Goal: Task Accomplishment & Management: Use online tool/utility

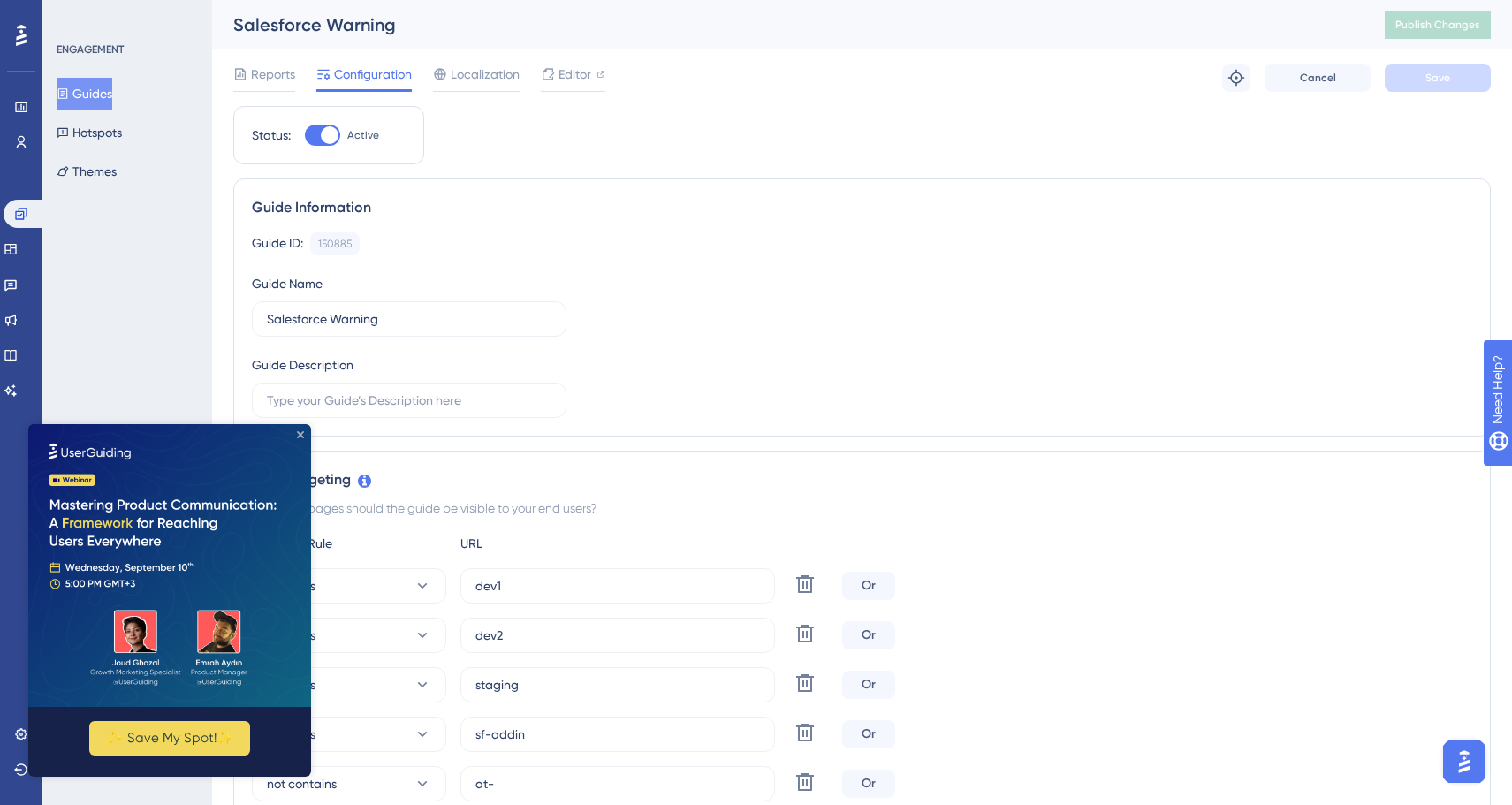
click at [303, 435] on icon "Close Preview" at bounding box center [300, 434] width 7 height 7
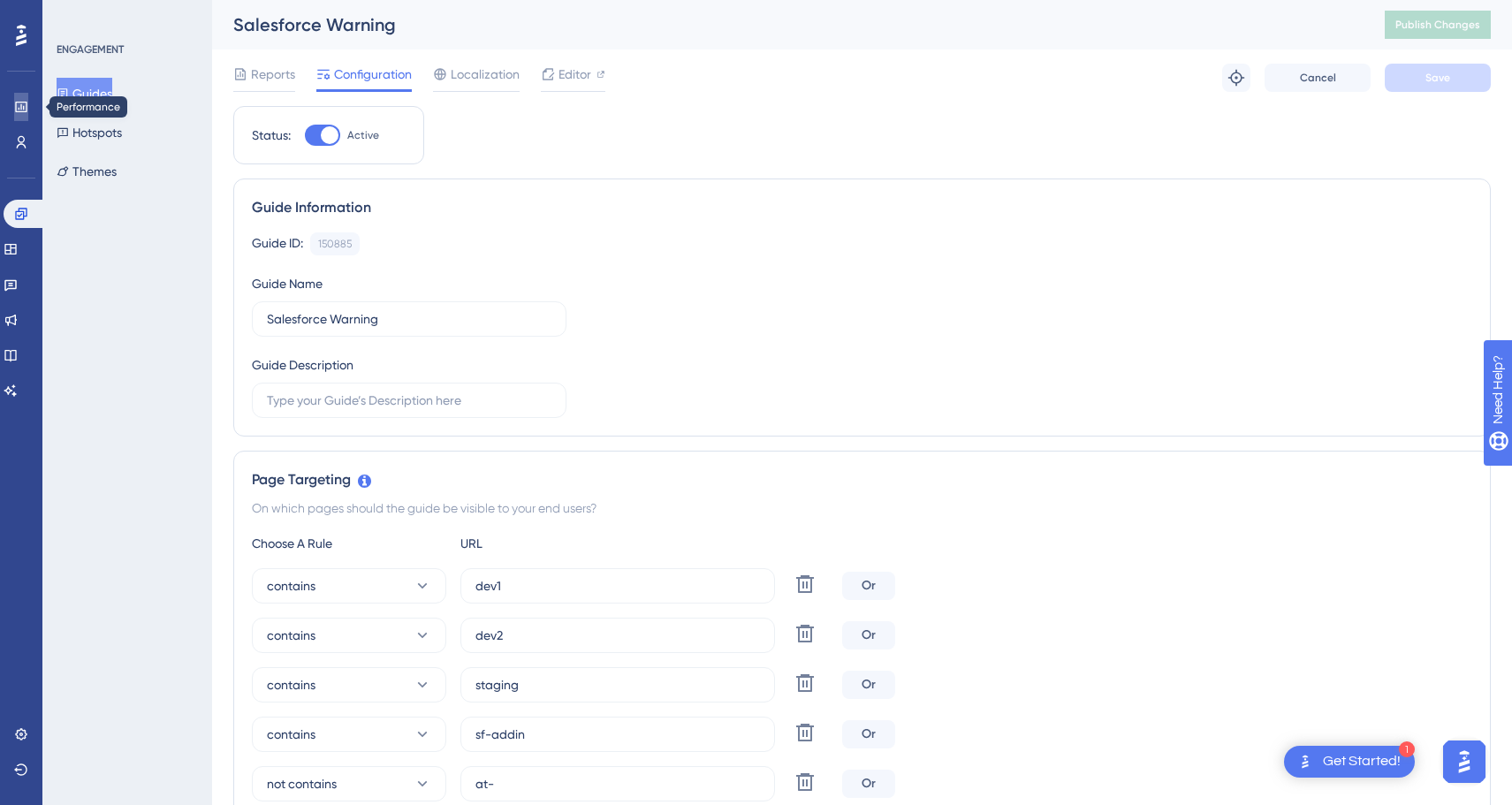
click at [18, 101] on icon at bounding box center [21, 106] width 15 height 14
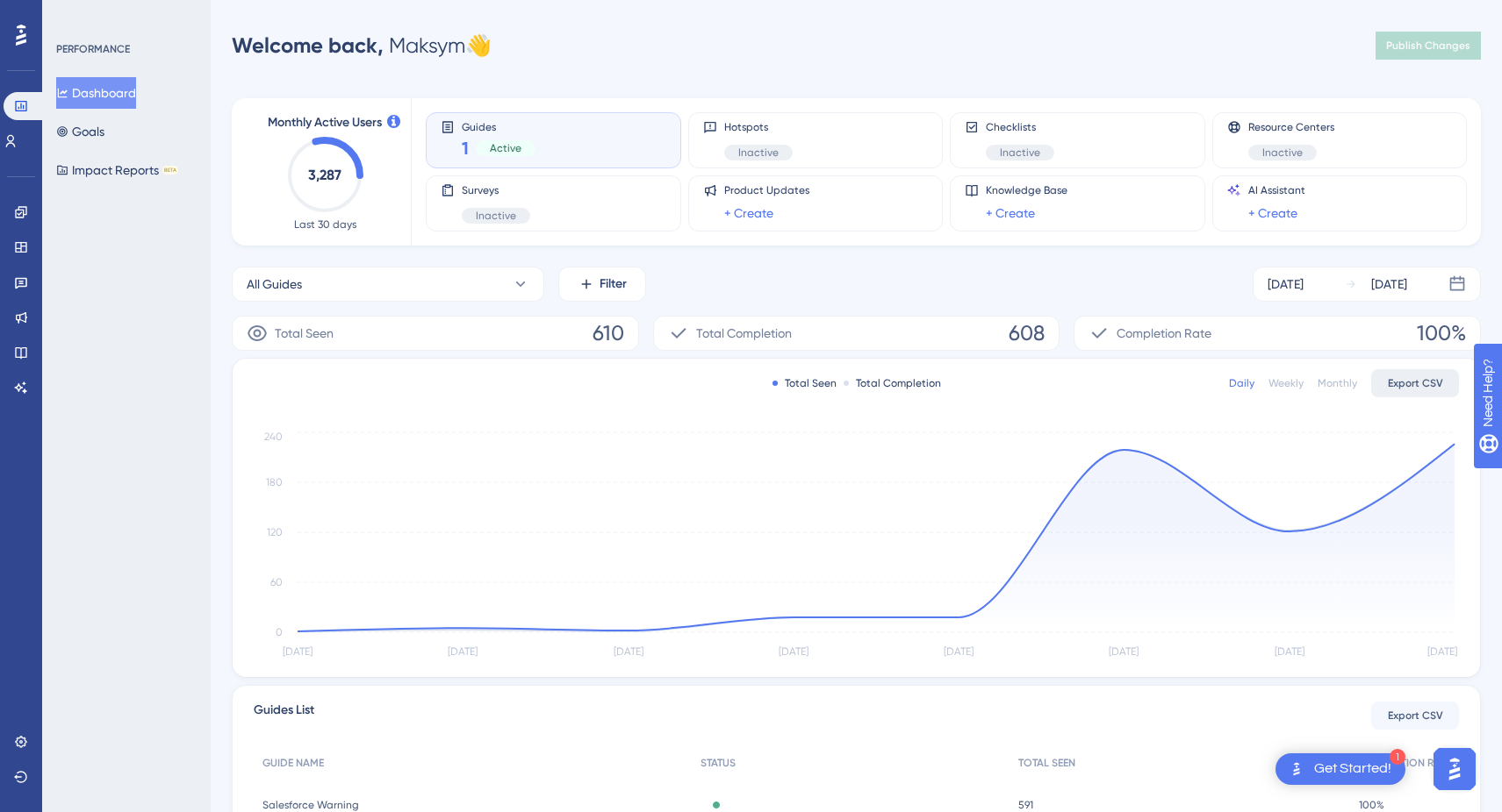
click at [1420, 380] on span "Export CSV" at bounding box center [1416, 383] width 56 height 14
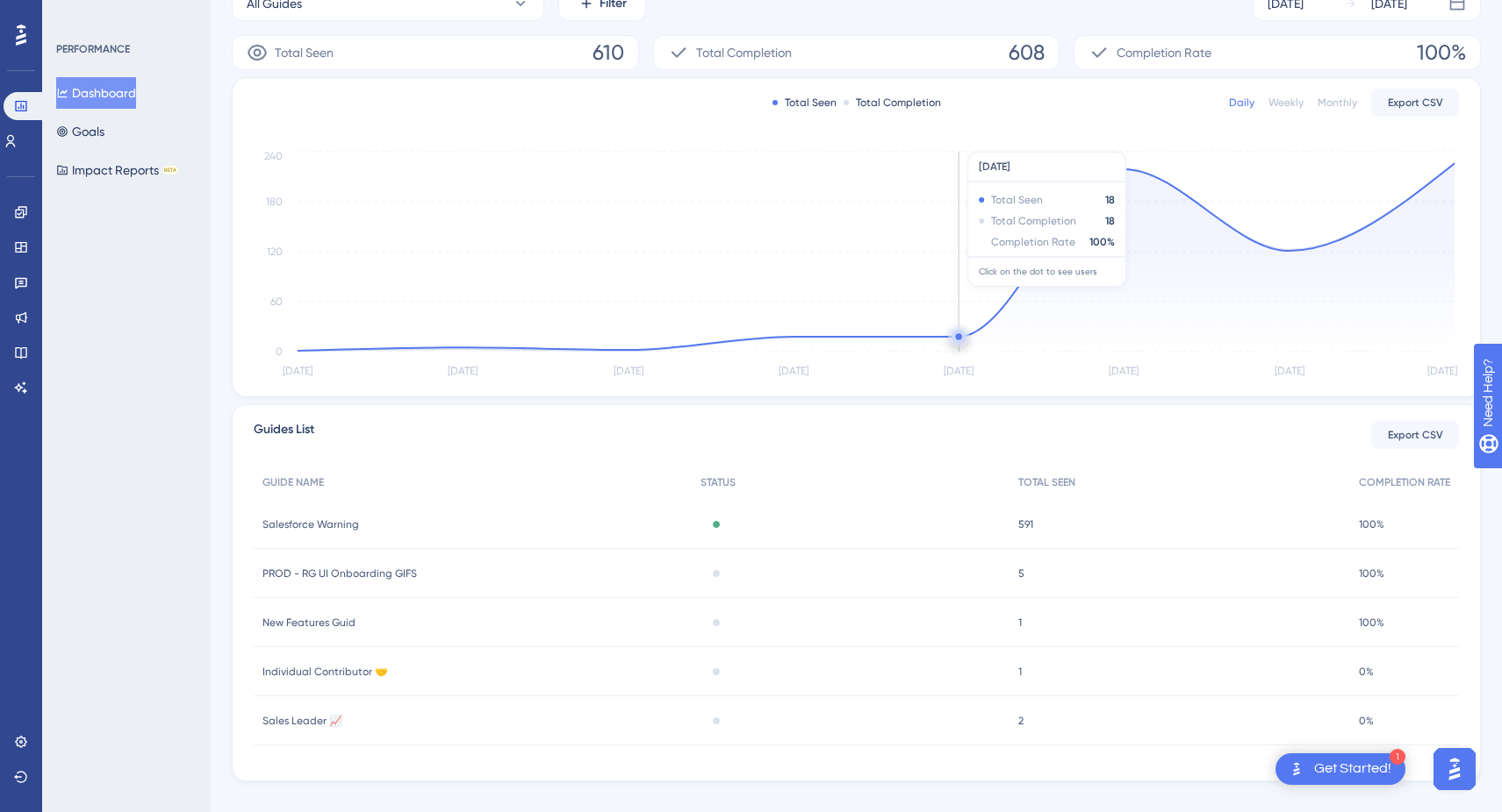
scroll to position [306, 0]
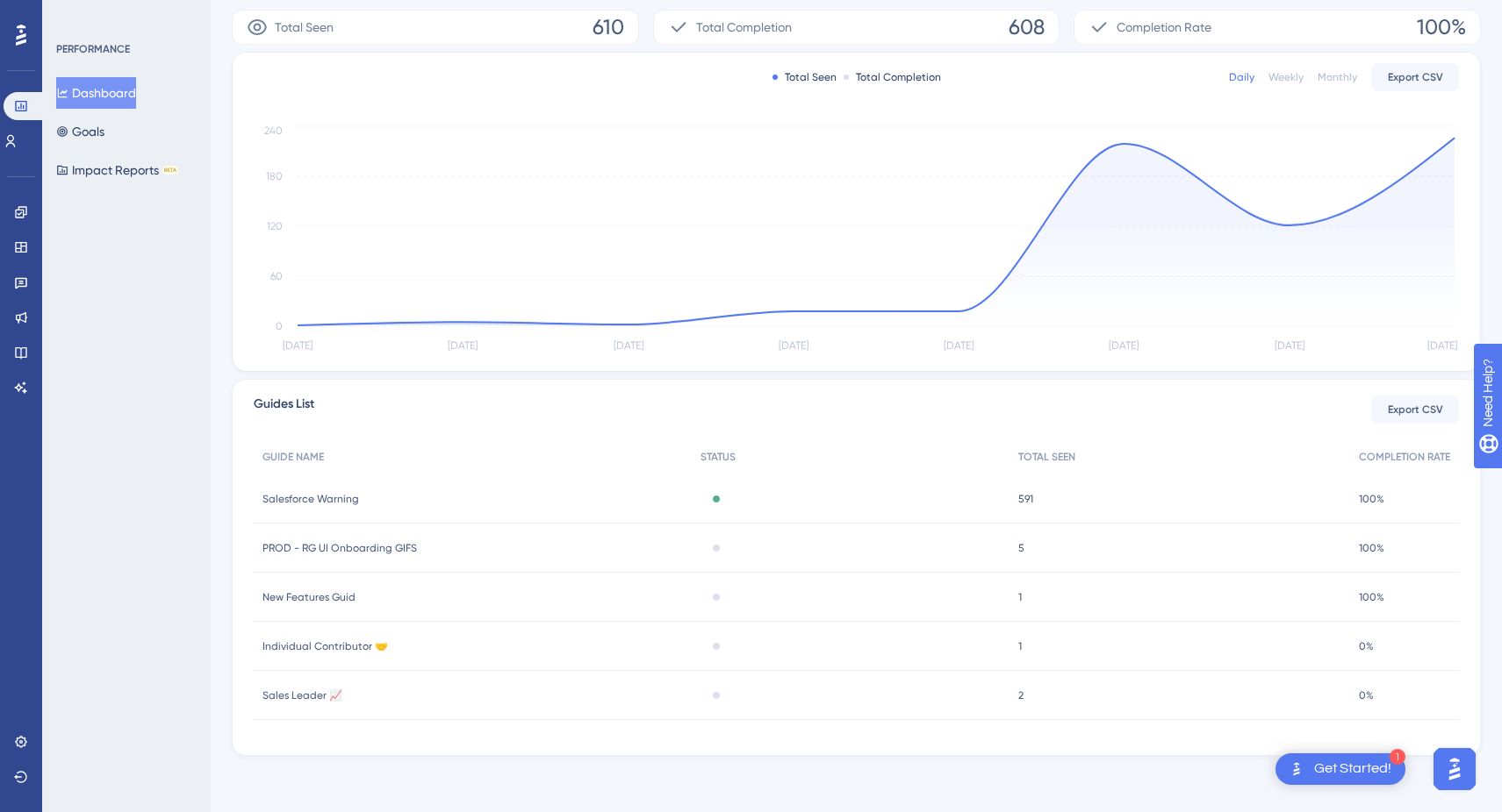
click at [397, 494] on div "Salesforce Warning Salesforce Warning" at bounding box center [472, 498] width 438 height 49
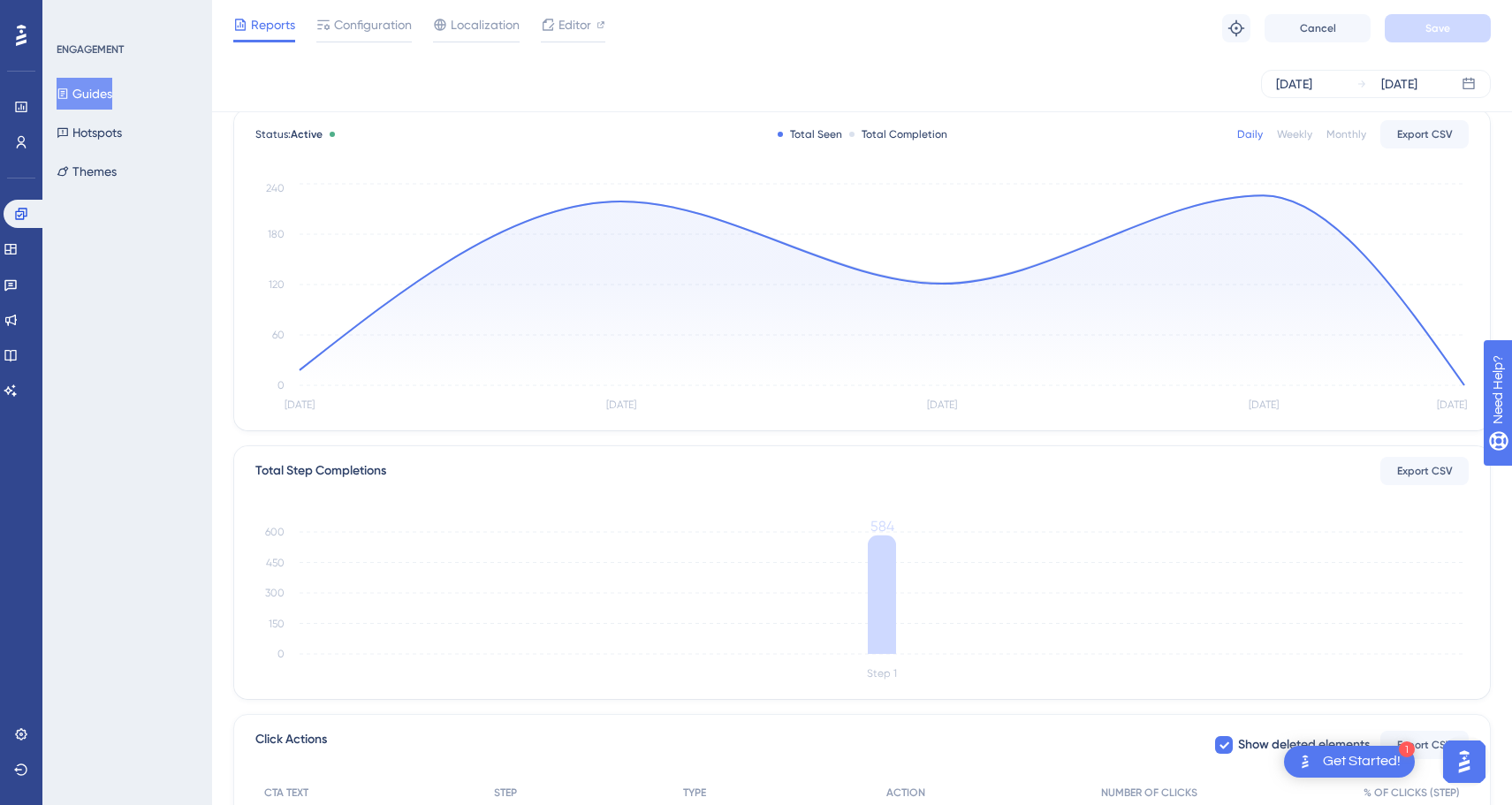
scroll to position [314, 0]
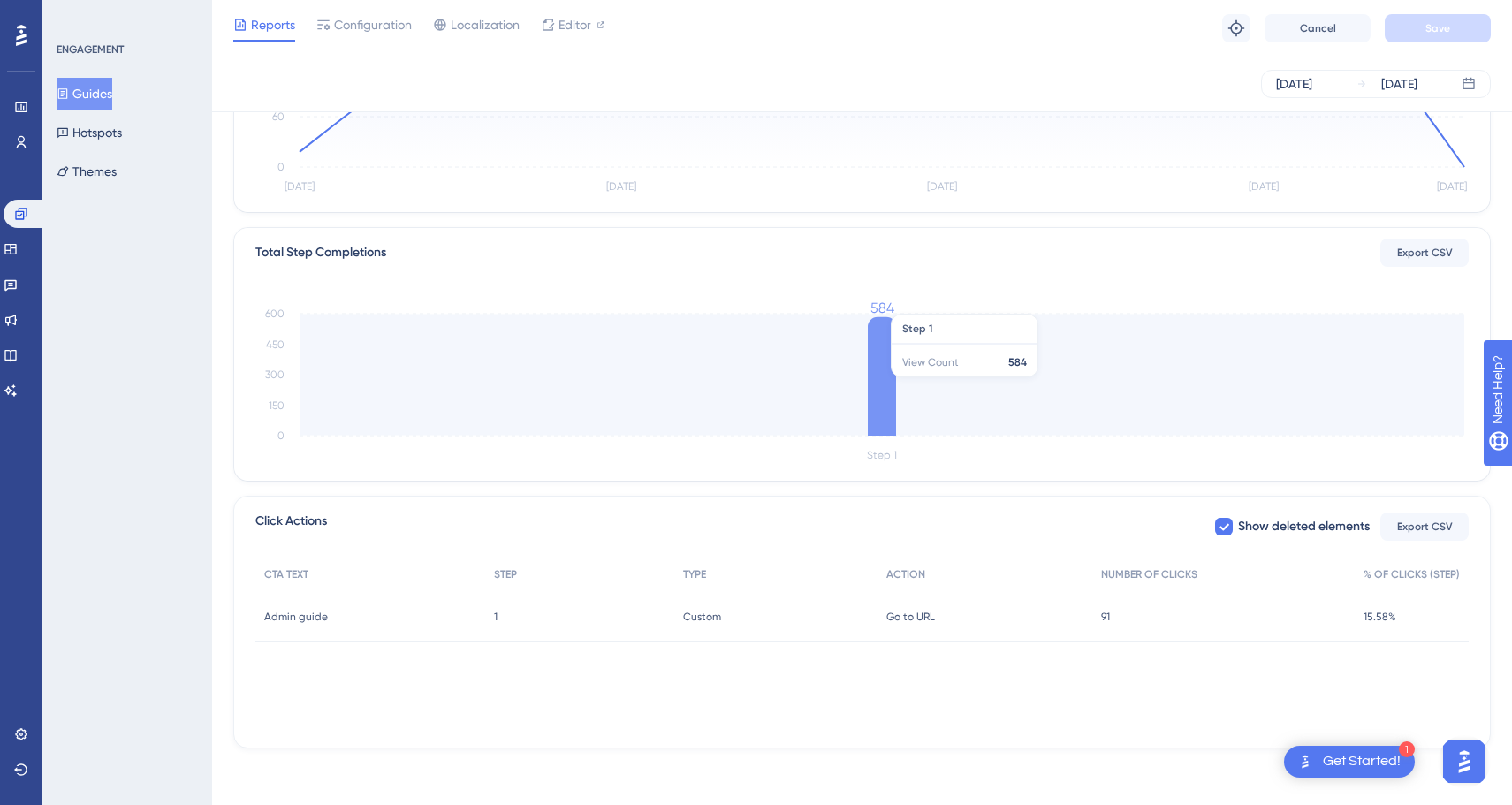
click at [875, 379] on icon at bounding box center [881, 376] width 28 height 118
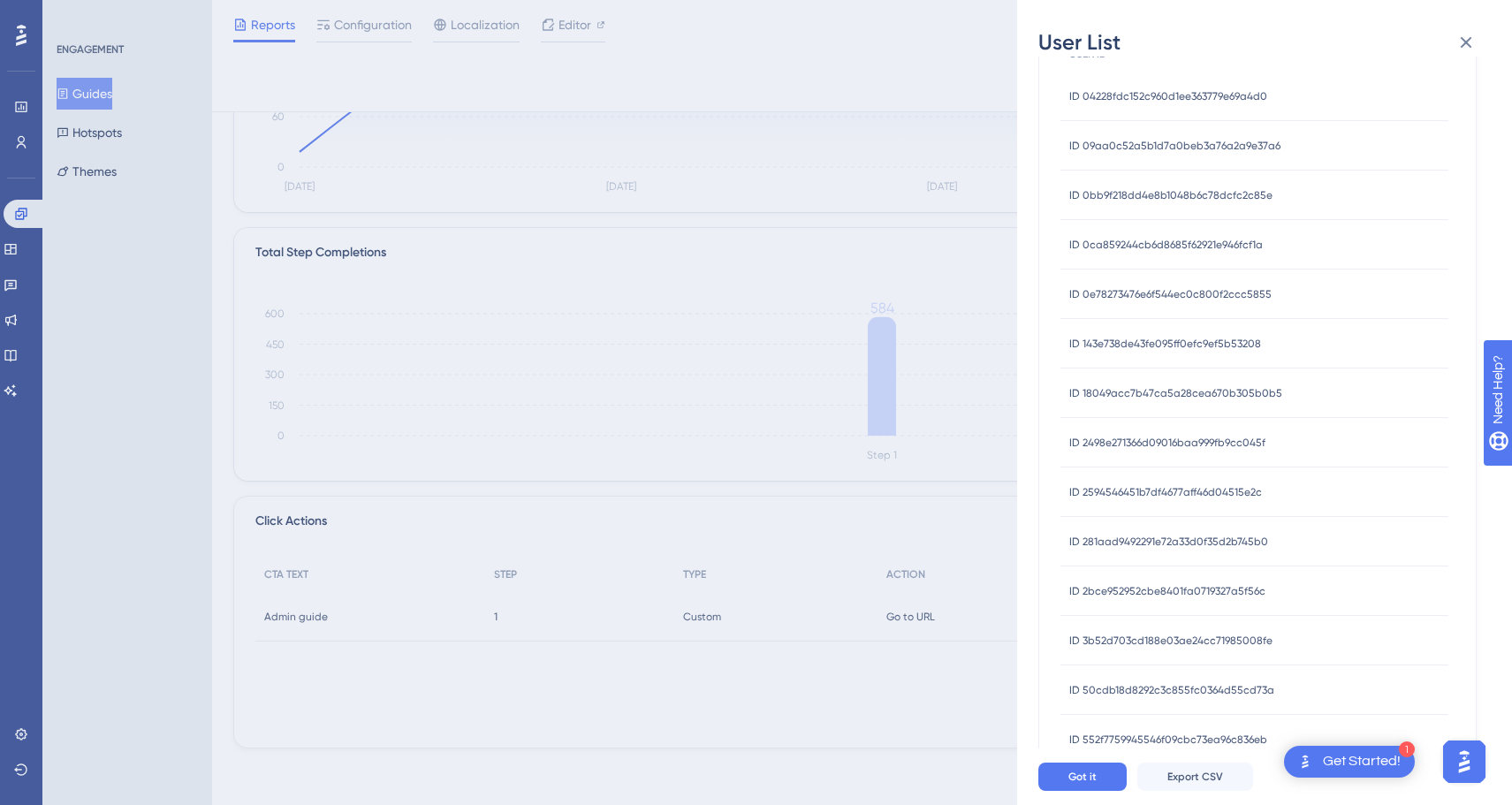
scroll to position [491, 0]
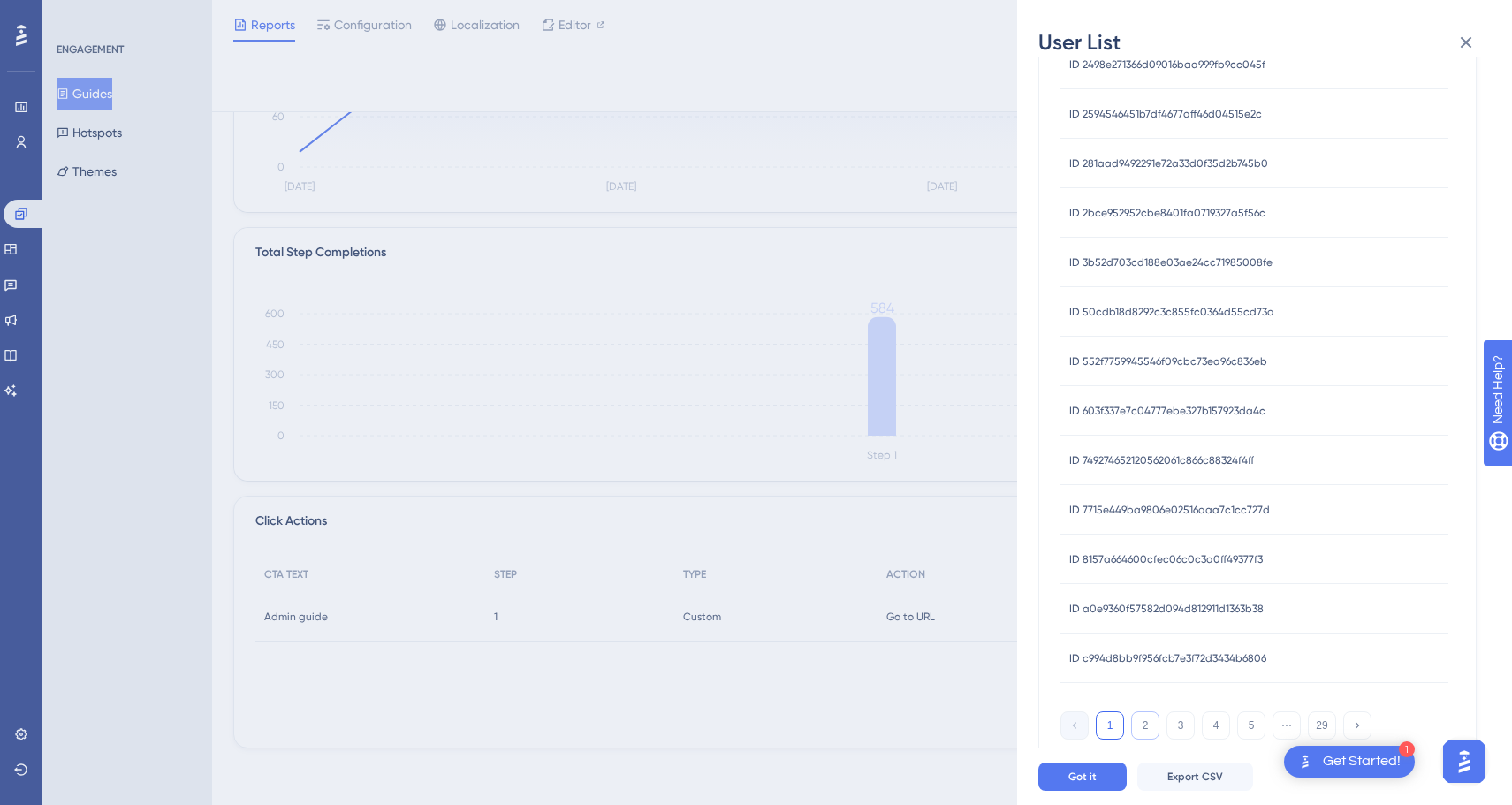
click at [1149, 729] on button "2" at bounding box center [1145, 725] width 28 height 28
click at [1183, 720] on button "3" at bounding box center [1179, 725] width 28 height 28
click at [1211, 728] on button "4" at bounding box center [1215, 725] width 28 height 28
click at [1105, 732] on button "1" at bounding box center [1109, 725] width 28 height 28
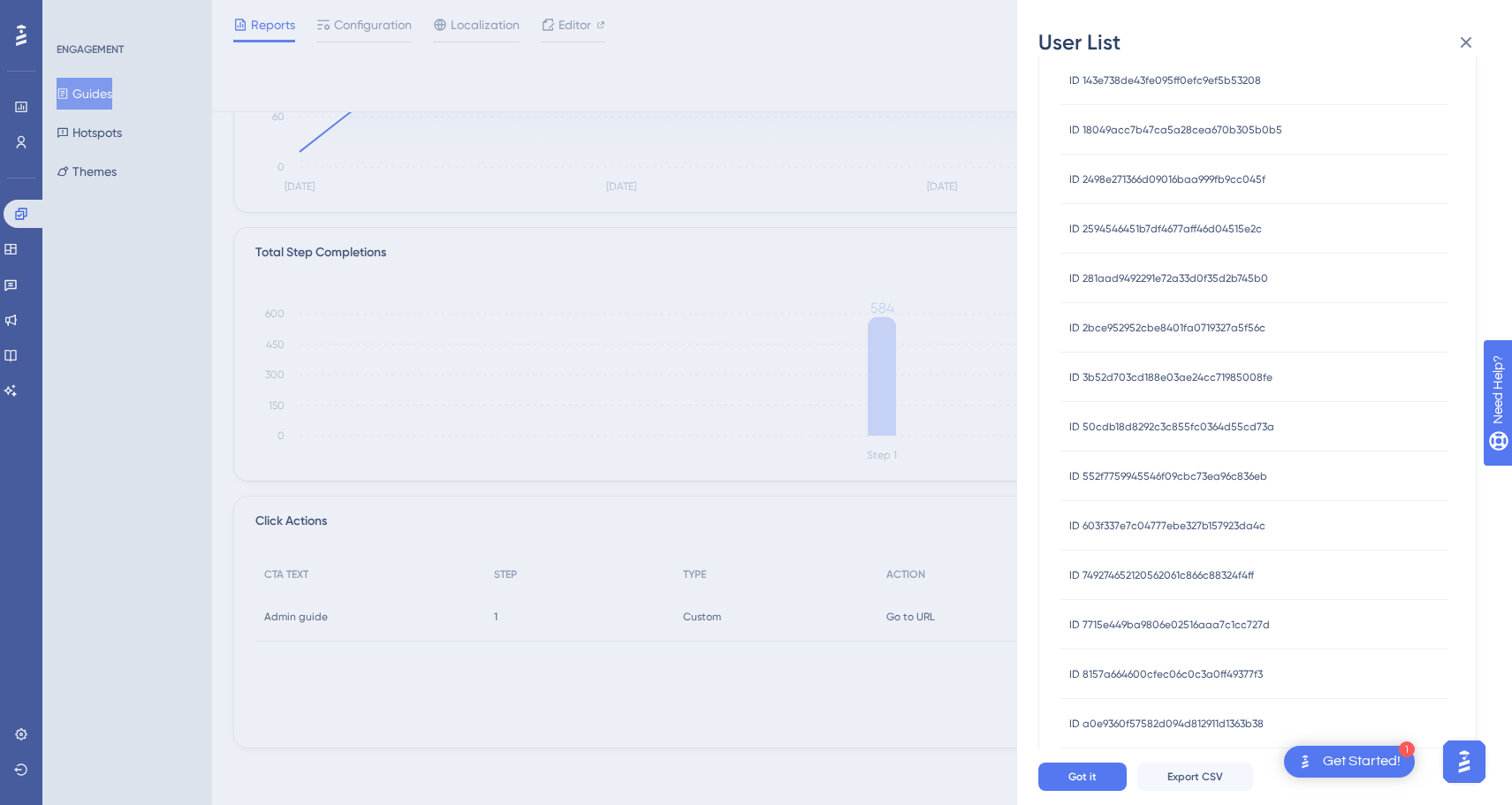
scroll to position [0, 0]
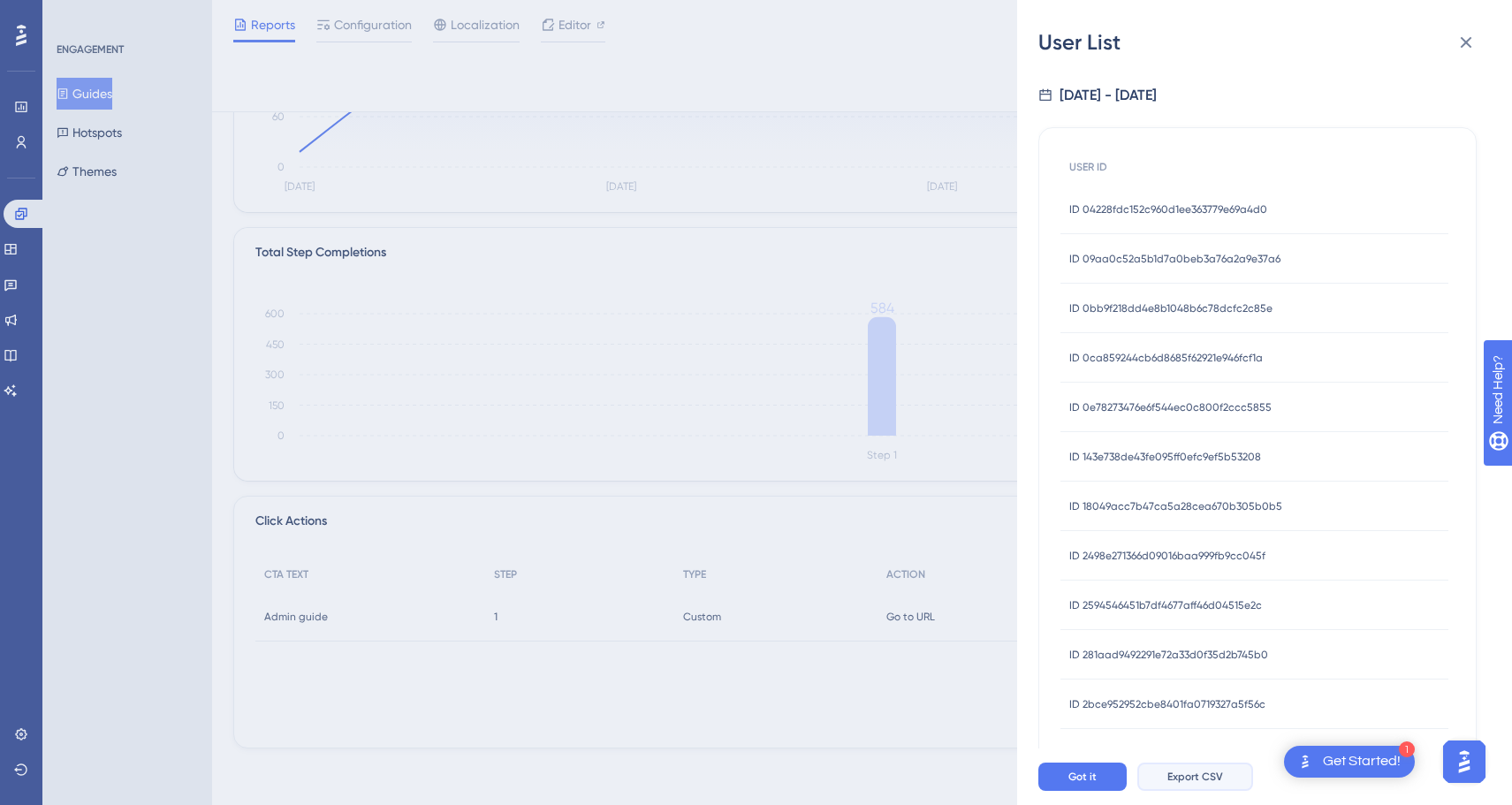
click at [1174, 784] on span "Export CSV" at bounding box center [1195, 776] width 56 height 14
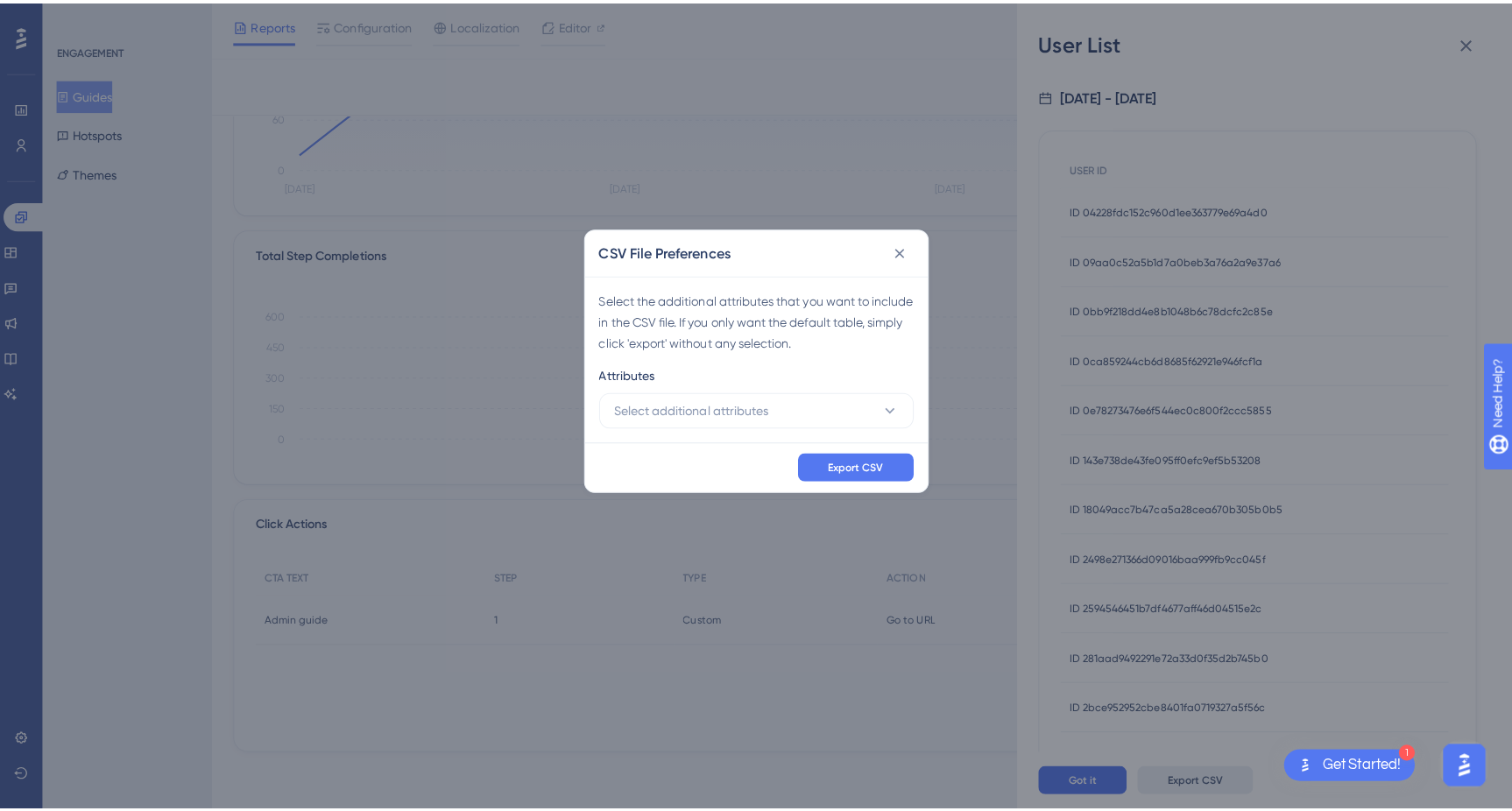
scroll to position [299, 0]
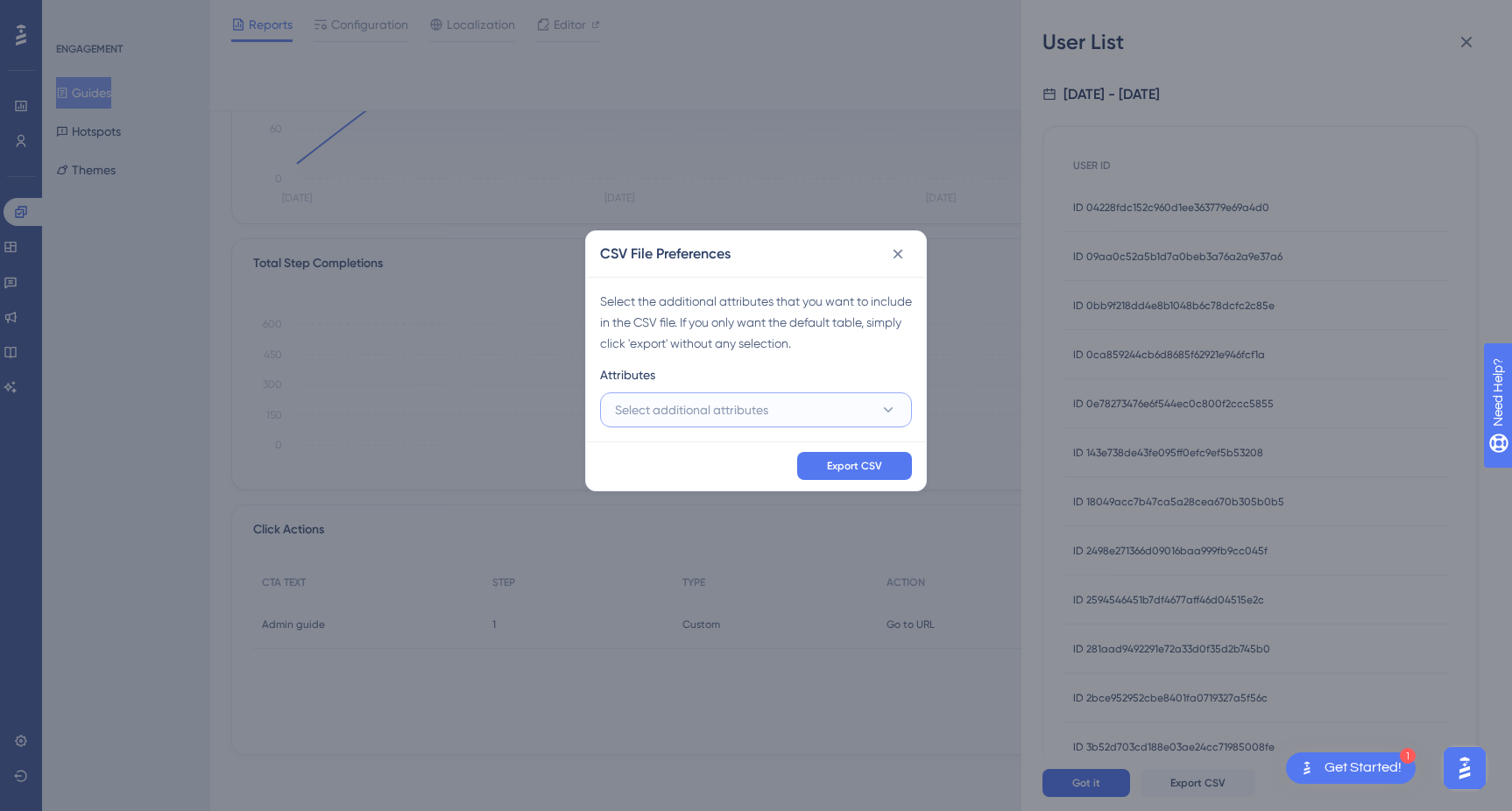
click at [758, 407] on span "Select additional attributes" at bounding box center [692, 410] width 153 height 21
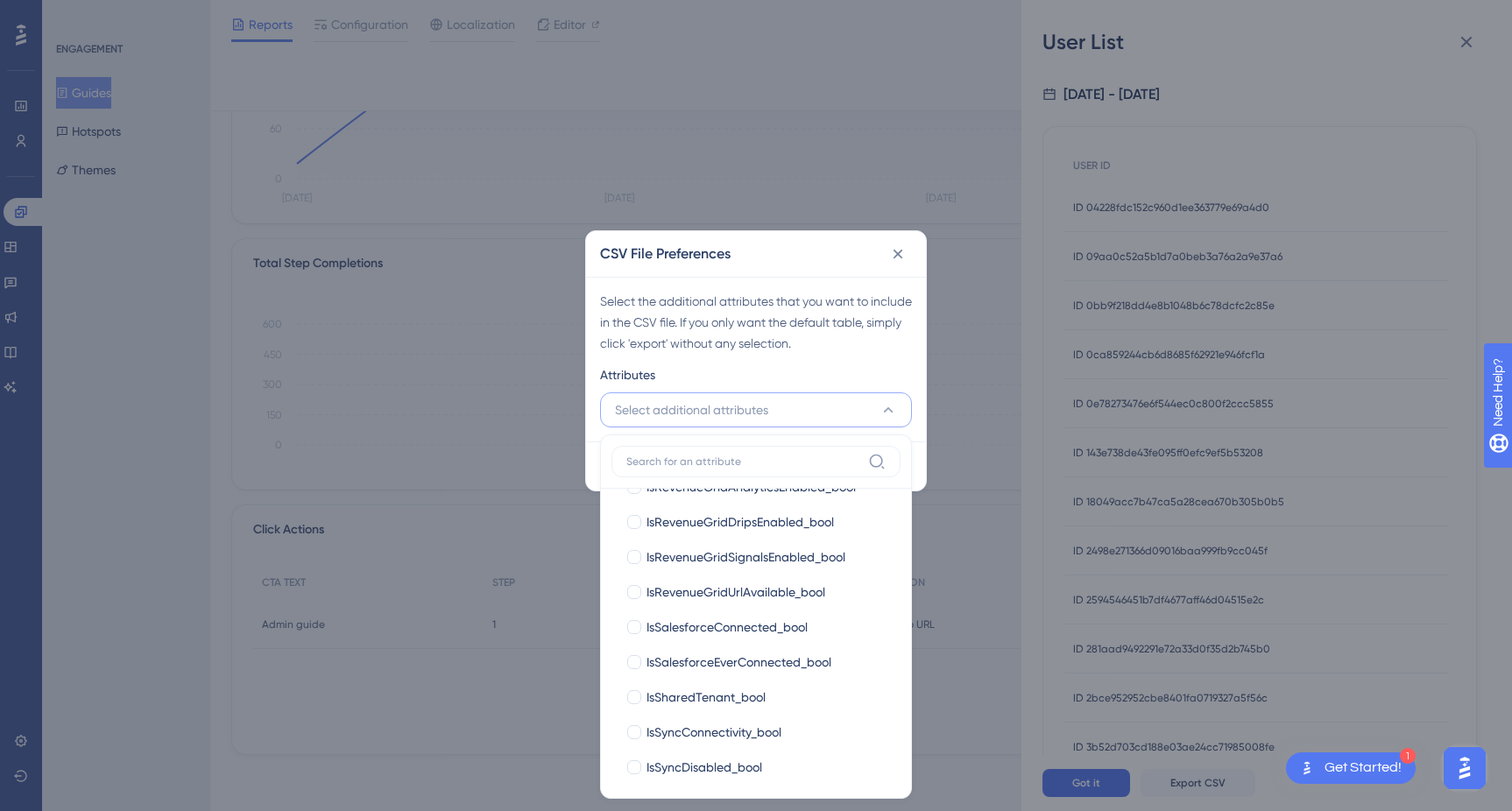
scroll to position [4733, 0]
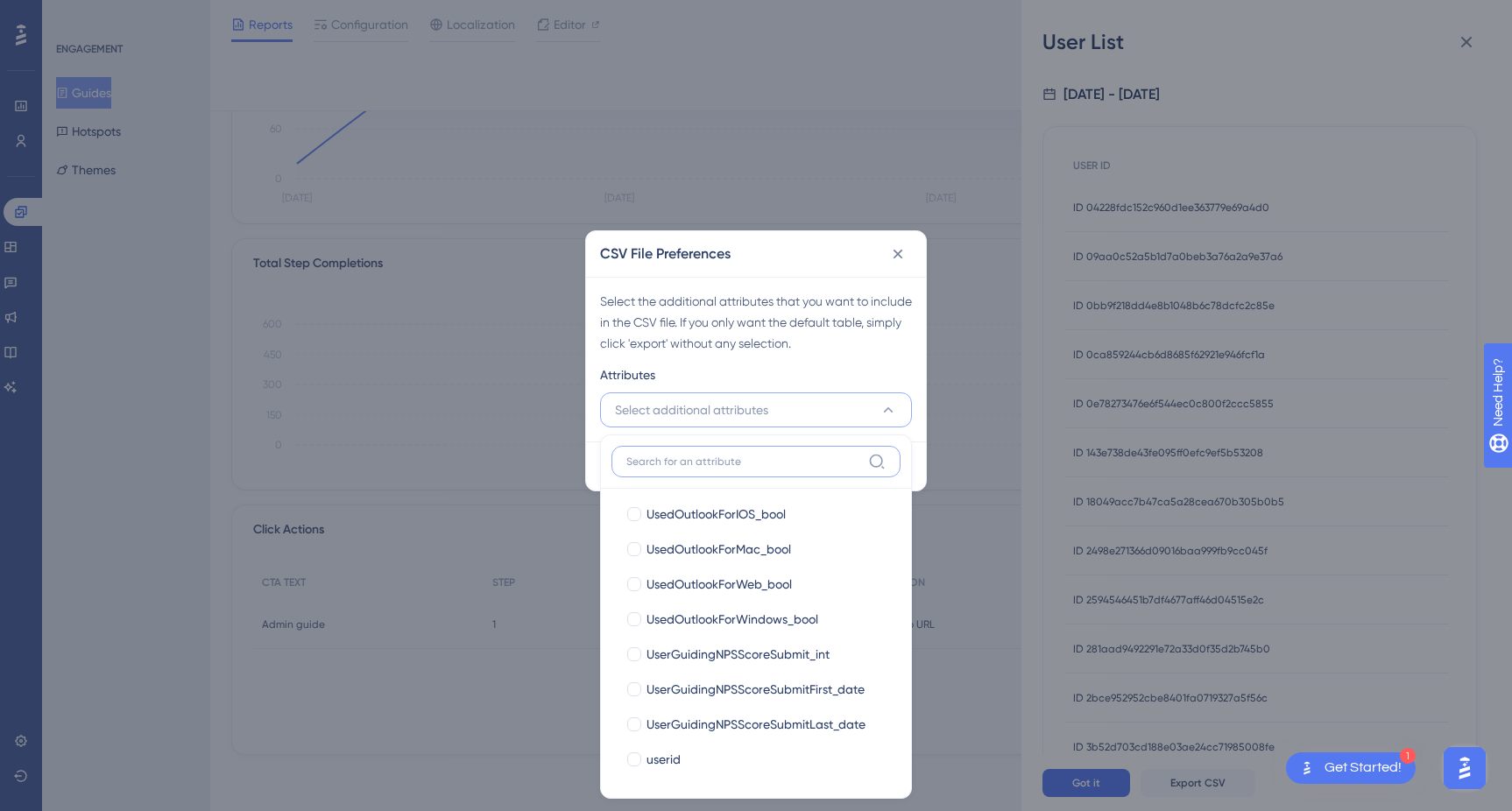
click at [680, 461] on input at bounding box center [743, 461] width 235 height 14
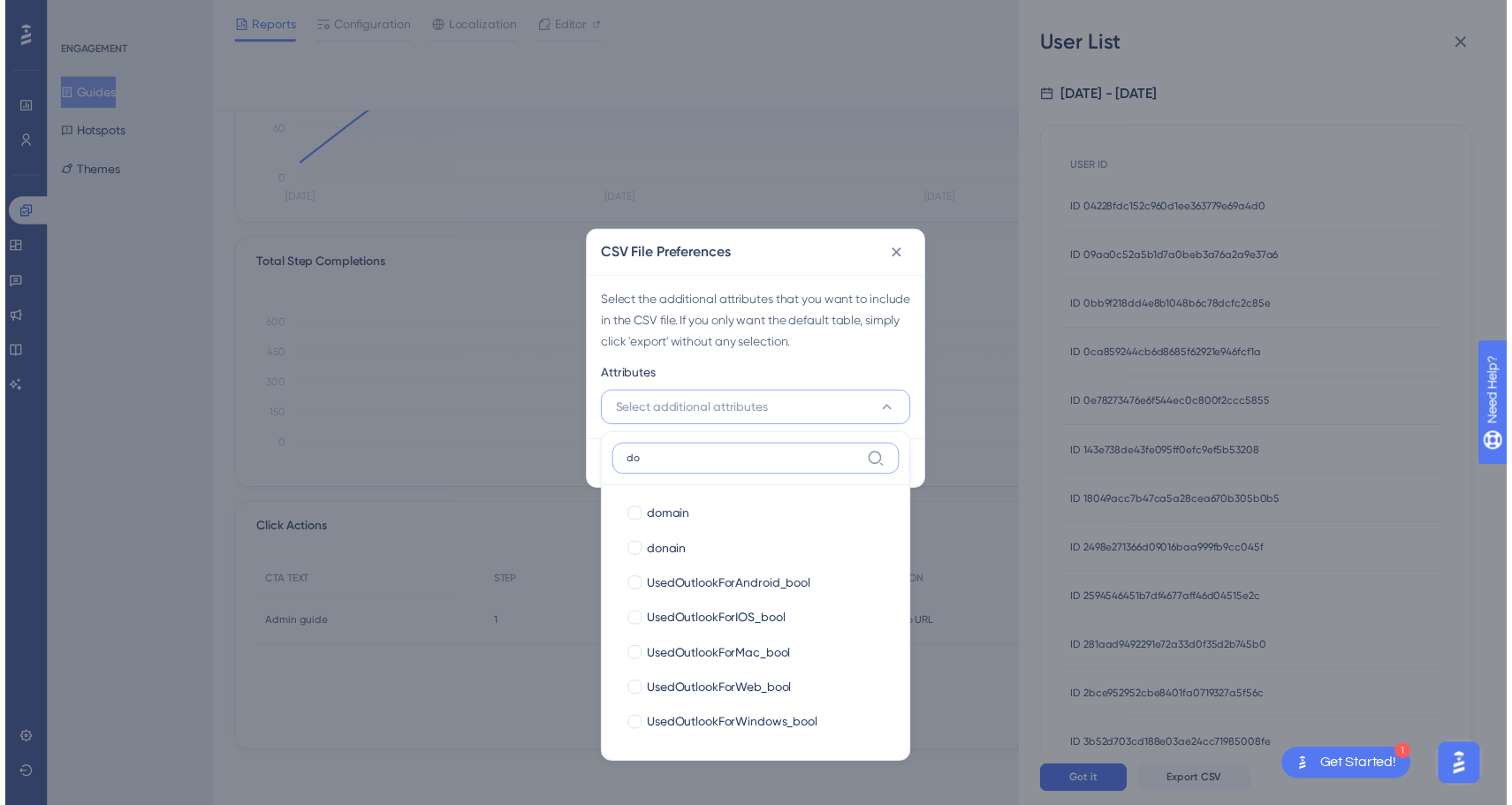
scroll to position [0, 0]
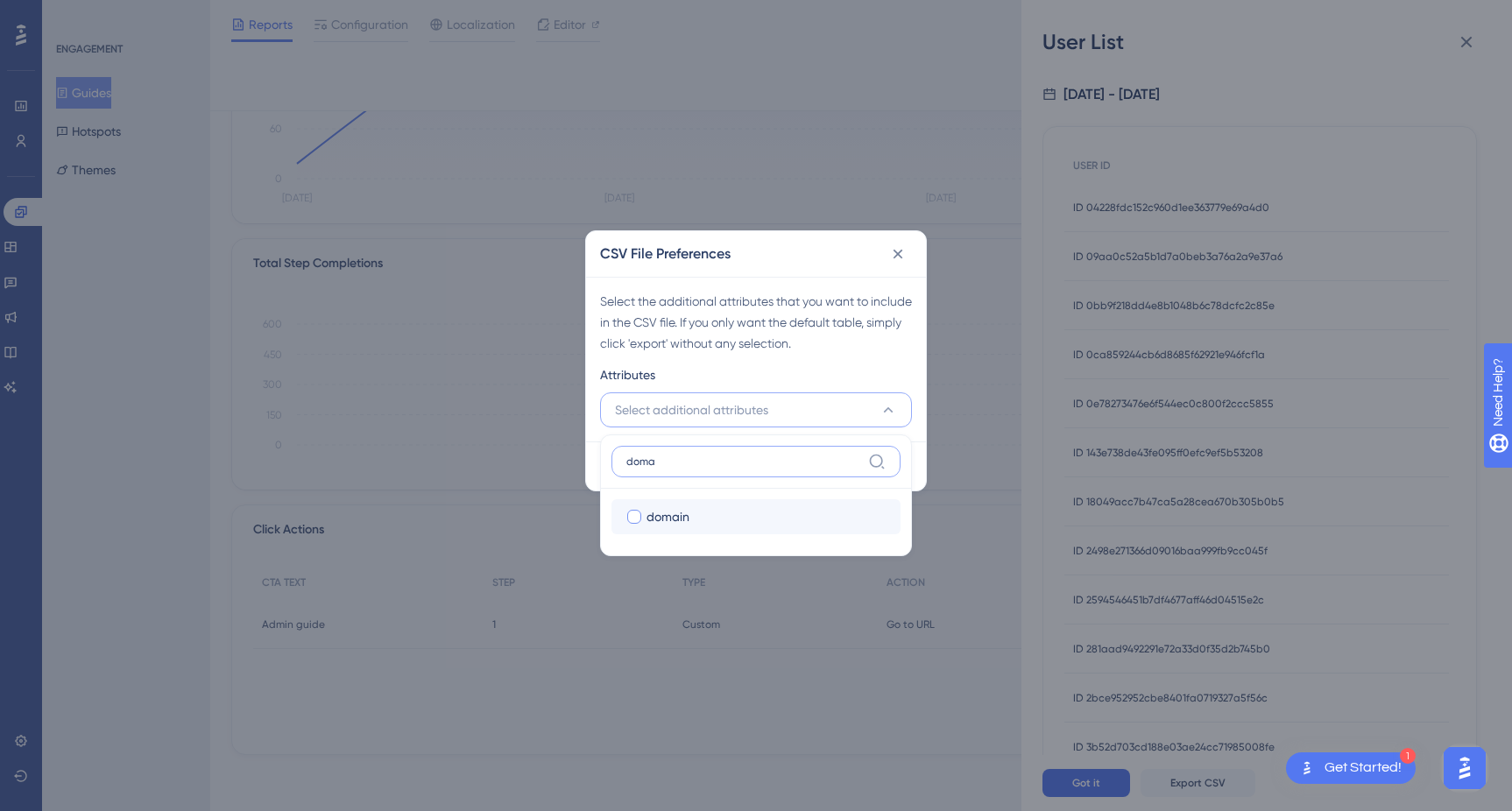
type input "doma"
click at [634, 519] on div at bounding box center [634, 517] width 14 height 14
checkbox input "true"
click at [912, 343] on div "Select the additional attributes that you want to include in the CSV file. If y…" at bounding box center [756, 359] width 340 height 165
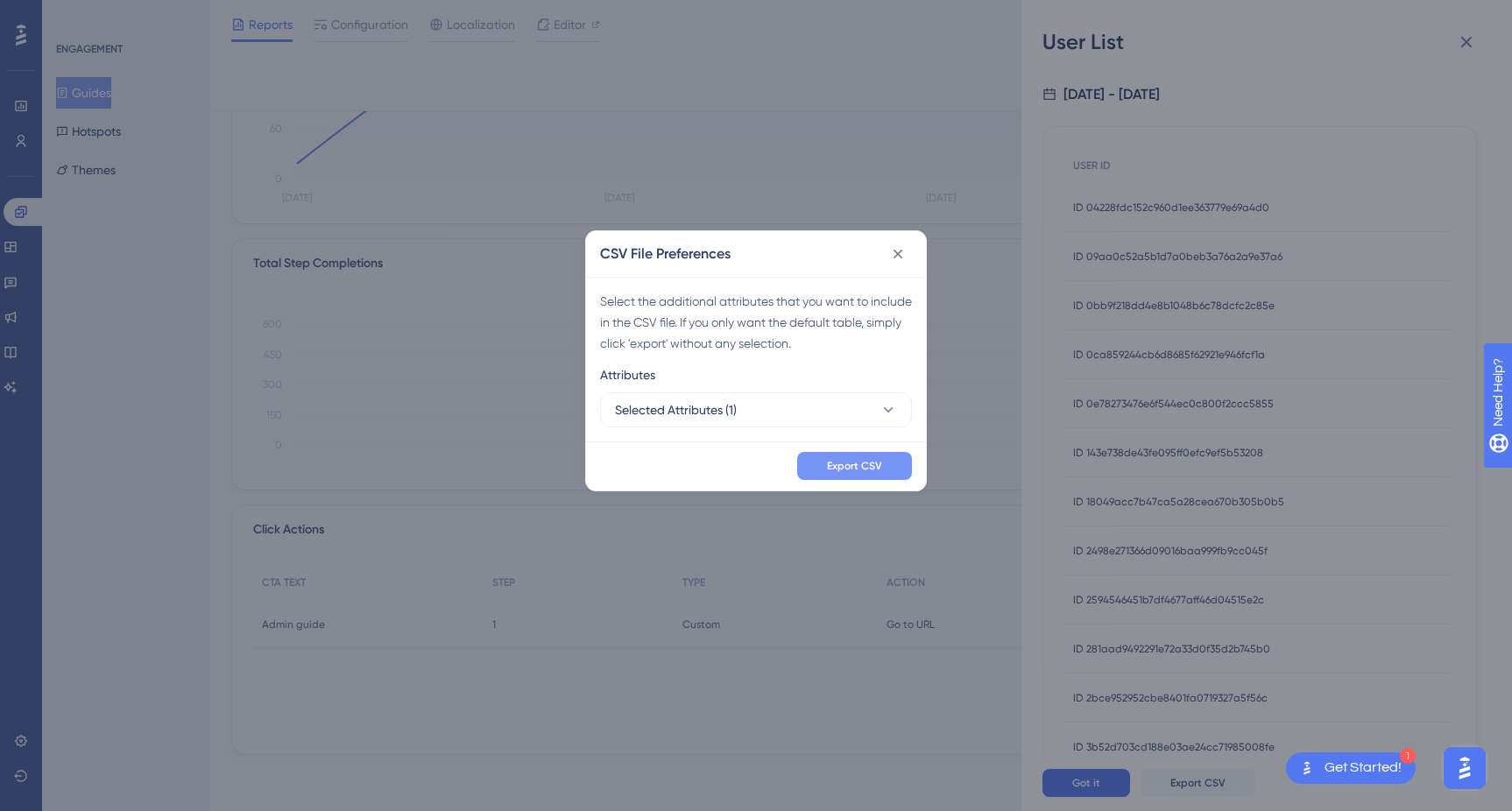
click at [848, 463] on span "Export CSV" at bounding box center [855, 466] width 56 height 14
